Goal: Task Accomplishment & Management: Use online tool/utility

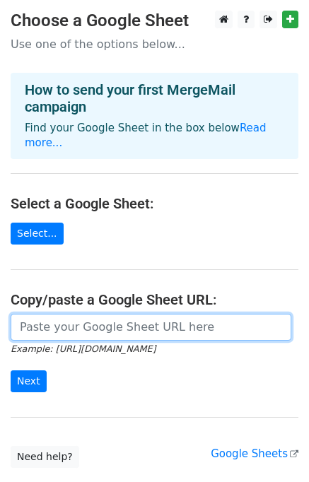
click at [68, 313] on input "url" at bounding box center [151, 326] width 280 height 27
paste input "https://docs.google.com/spreadsheets/d/1VID-UJBGysCwn0d2xUMgX5pOiWAiPN3W-zcWGRf…"
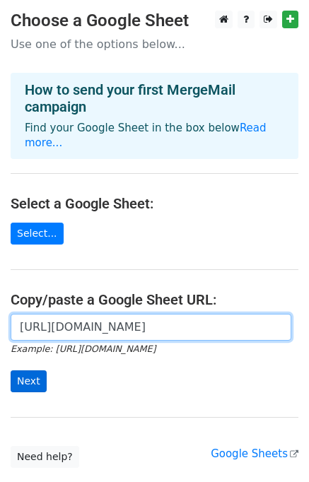
type input "https://docs.google.com/spreadsheets/d/1VID-UJBGysCwn0d2xUMgX5pOiWAiPN3W-zcWGRf…"
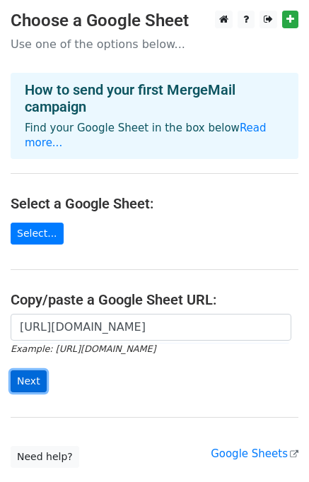
click at [31, 370] on input "Next" at bounding box center [29, 381] width 36 height 22
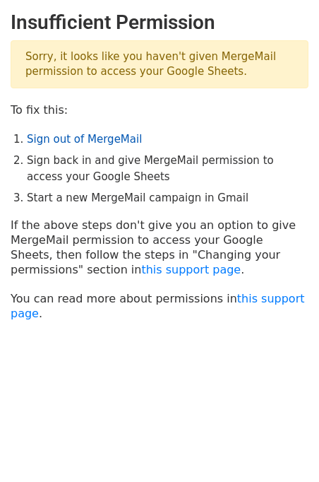
click at [74, 138] on link "Sign out of MergeMail" at bounding box center [84, 139] width 115 height 13
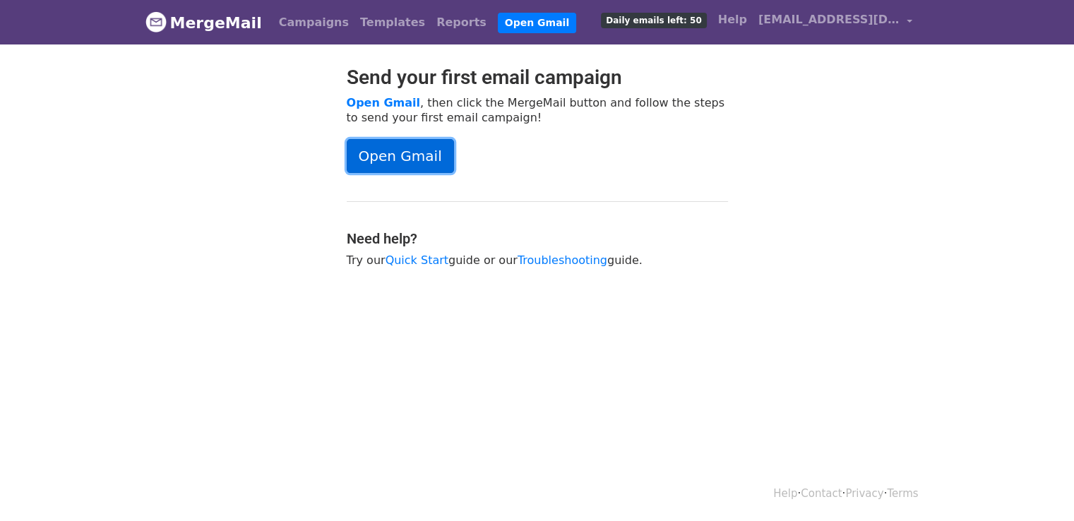
click at [416, 153] on link "Open Gmail" at bounding box center [400, 156] width 107 height 34
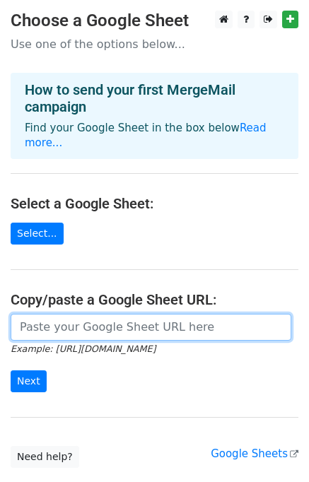
click at [138, 316] on input "url" at bounding box center [151, 326] width 280 height 27
paste input "https://docs.google.com/spreadsheets/d/1VID-UJBGysCwn0d2xUMgX5pOiWAiPN3W-zcWGRf…"
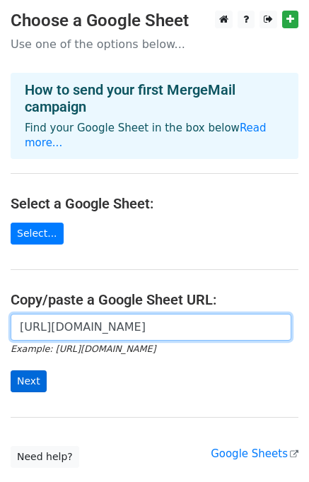
type input "https://docs.google.com/spreadsheets/d/1VID-UJBGysCwn0d2xUMgX5pOiWAiPN3W-zcWGRf…"
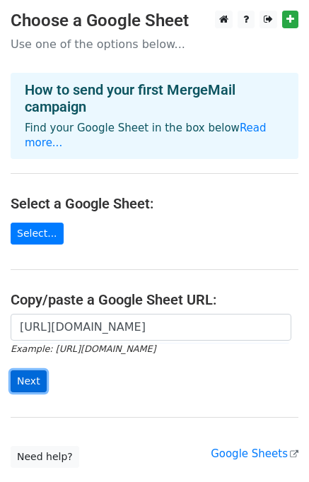
scroll to position [0, 0]
click at [37, 370] on input "Next" at bounding box center [29, 381] width 36 height 22
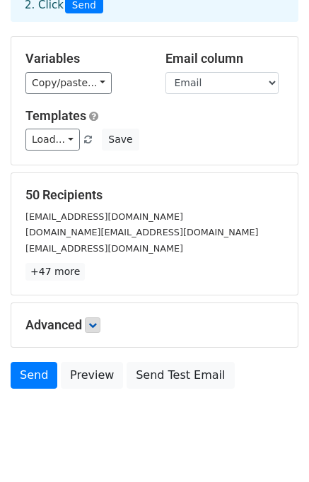
scroll to position [121, 0]
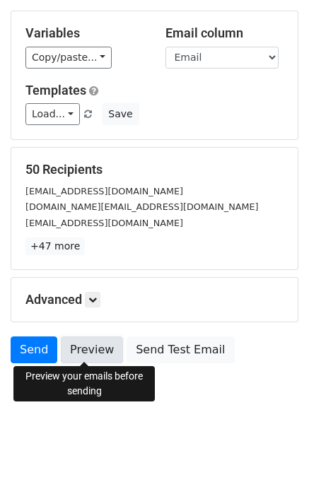
click at [85, 357] on link "Preview" at bounding box center [92, 349] width 62 height 27
click at [99, 345] on link "Preview" at bounding box center [92, 349] width 62 height 27
click at [98, 348] on link "Preview" at bounding box center [92, 349] width 62 height 27
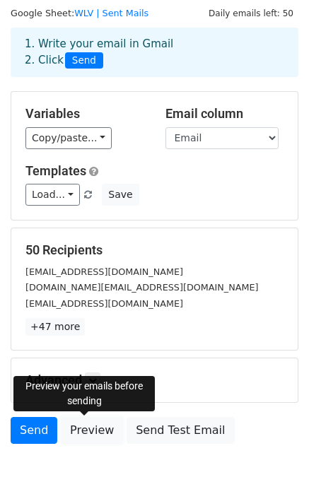
scroll to position [0, 0]
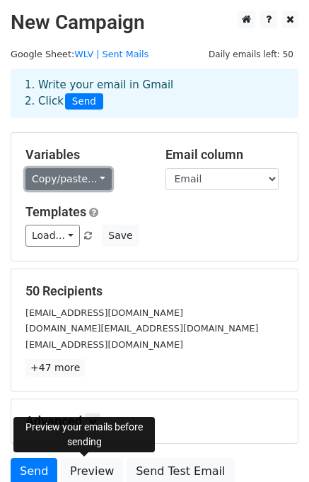
click at [85, 179] on link "Copy/paste..." at bounding box center [68, 179] width 86 height 22
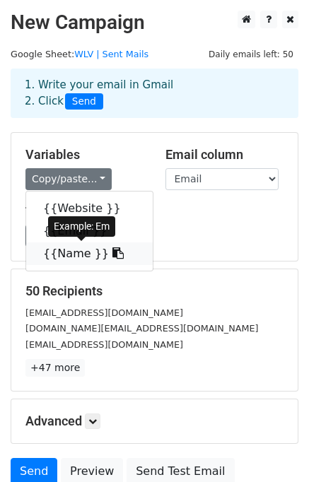
click at [84, 246] on link "{{Name }}" at bounding box center [89, 253] width 126 height 23
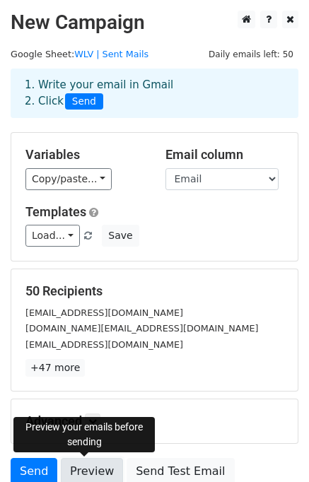
click at [80, 474] on link "Preview" at bounding box center [92, 471] width 62 height 27
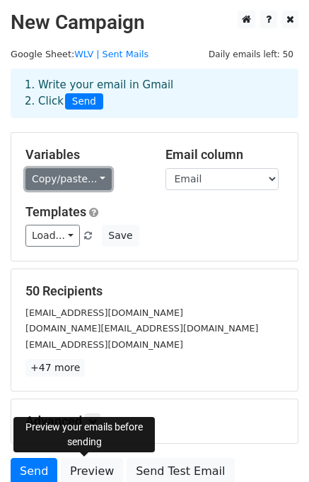
click at [100, 181] on link "Copy/paste..." at bounding box center [68, 179] width 86 height 22
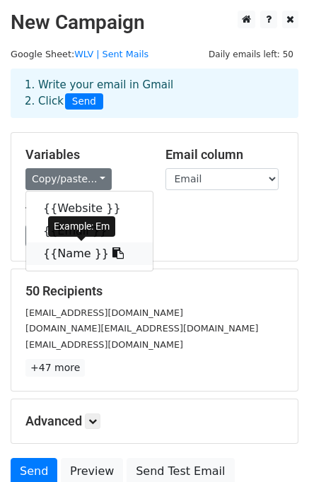
click at [112, 251] on icon at bounding box center [117, 252] width 11 height 11
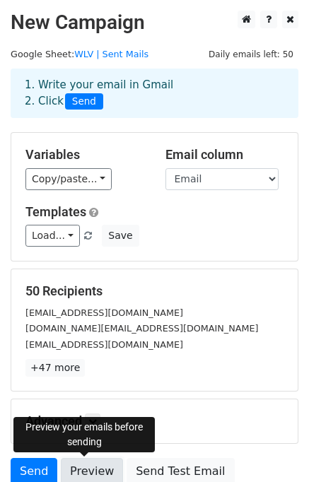
click at [80, 470] on link "Preview" at bounding box center [92, 471] width 62 height 27
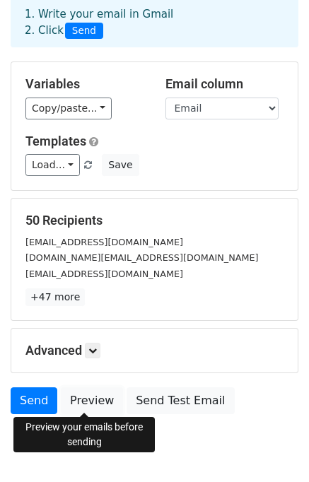
scroll to position [121, 0]
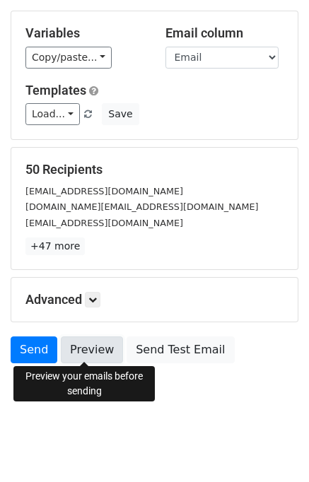
click at [91, 348] on link "Preview" at bounding box center [92, 349] width 62 height 27
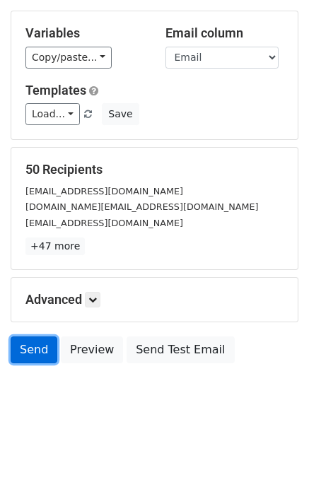
click at [28, 347] on link "Send" at bounding box center [34, 349] width 47 height 27
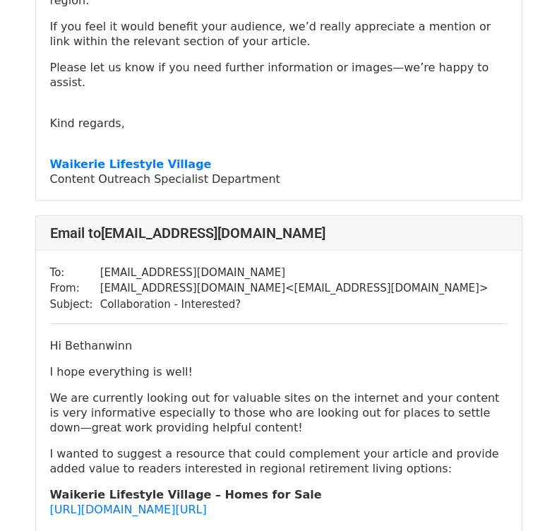
scroll to position [2259, 0]
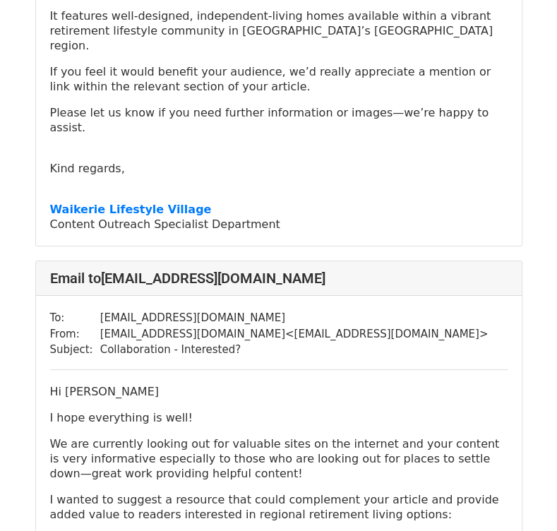
scroll to position [3036, 0]
